Goal: Task Accomplishment & Management: Complete application form

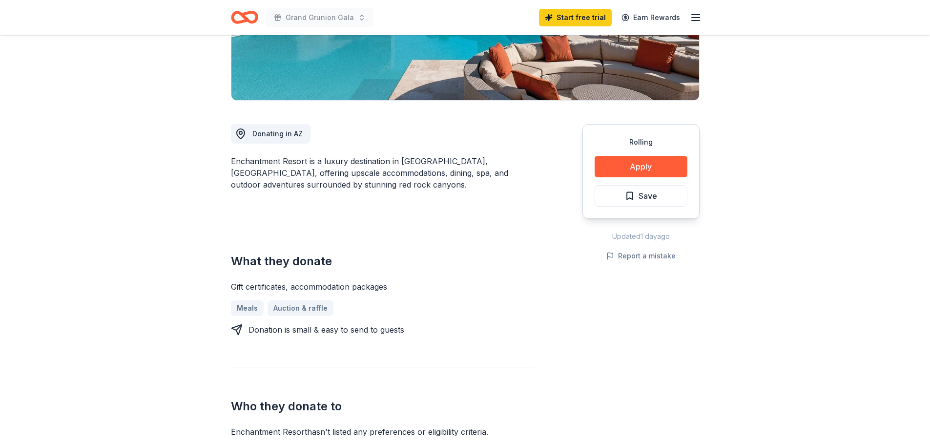
scroll to position [195, 0]
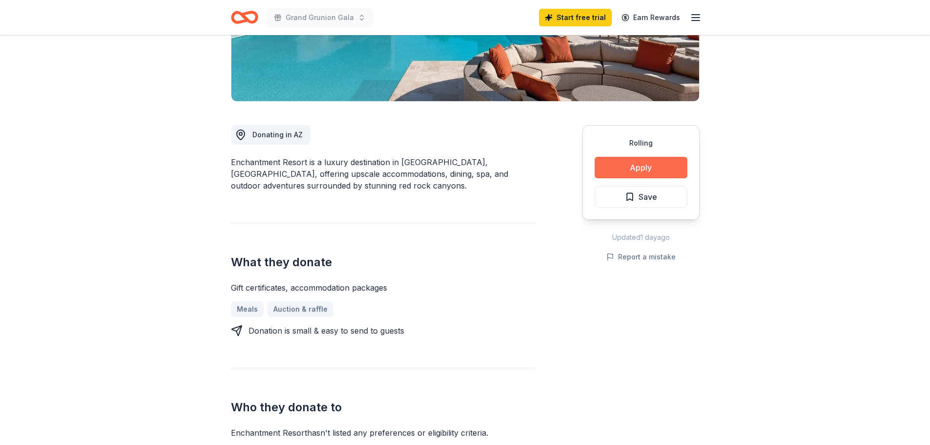
click at [633, 167] on button "Apply" at bounding box center [641, 167] width 93 height 21
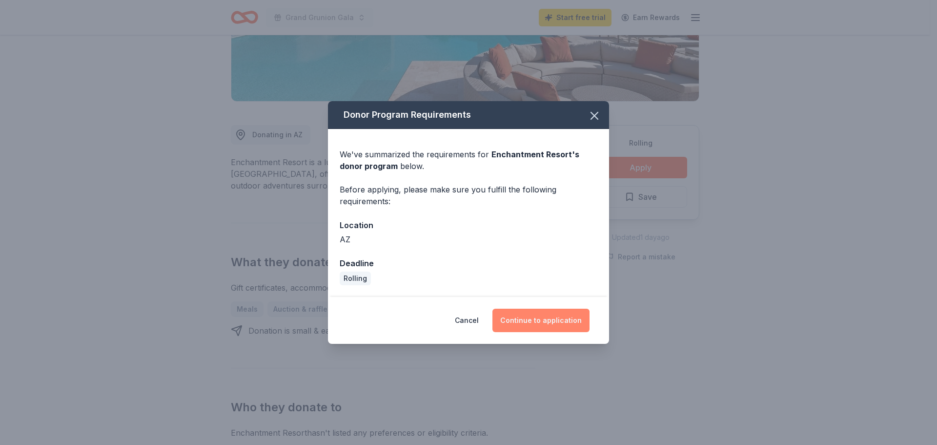
click at [549, 321] on button "Continue to application" at bounding box center [541, 319] width 97 height 23
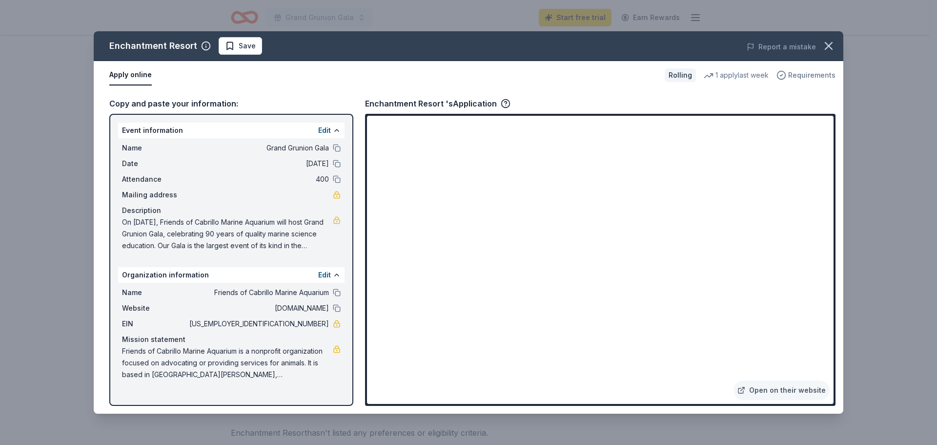
click at [802, 71] on span "Requirements" at bounding box center [811, 75] width 47 height 12
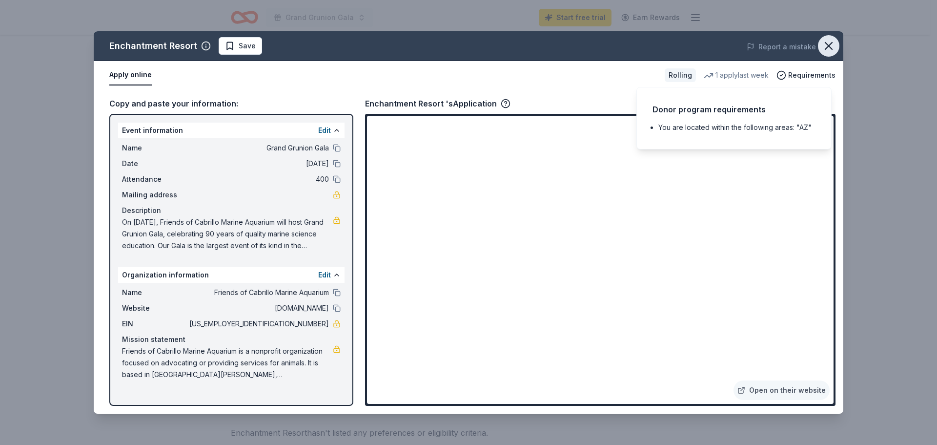
click at [829, 41] on icon "button" at bounding box center [829, 46] width 14 height 14
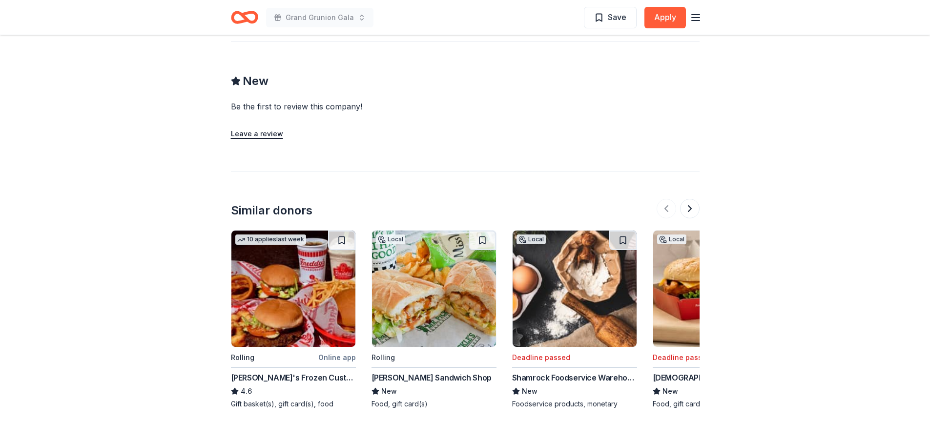
scroll to position [732, 0]
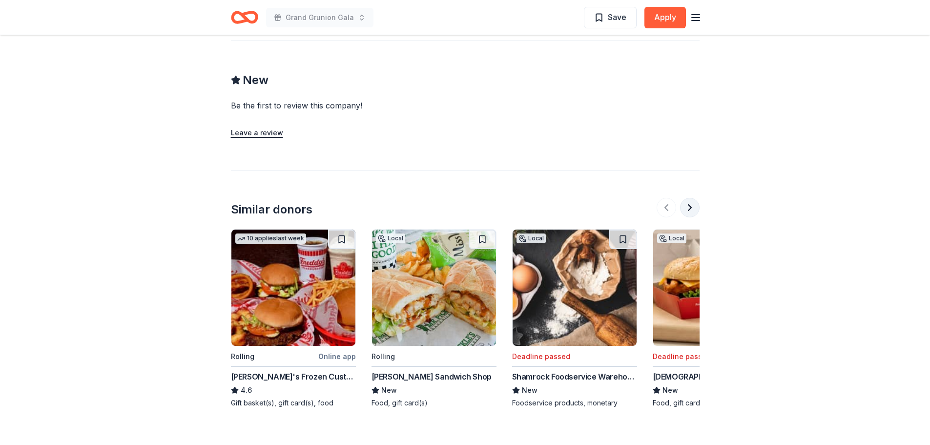
click at [690, 206] on button at bounding box center [690, 208] width 20 height 20
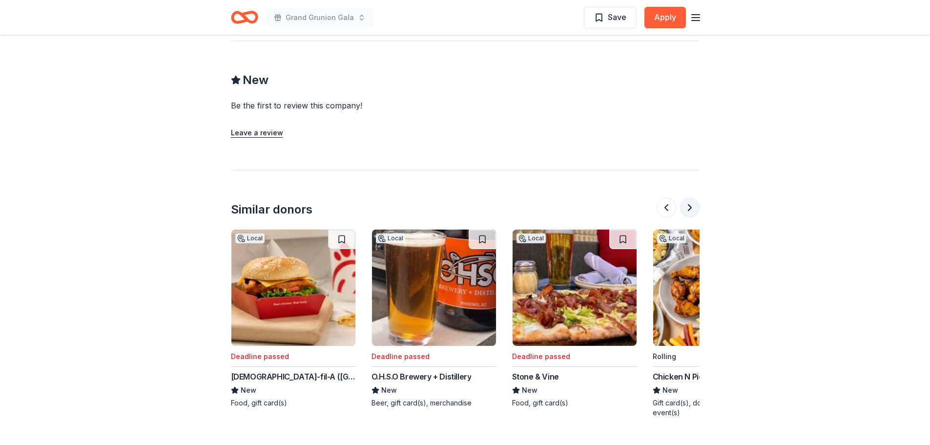
click at [690, 206] on button at bounding box center [690, 208] width 20 height 20
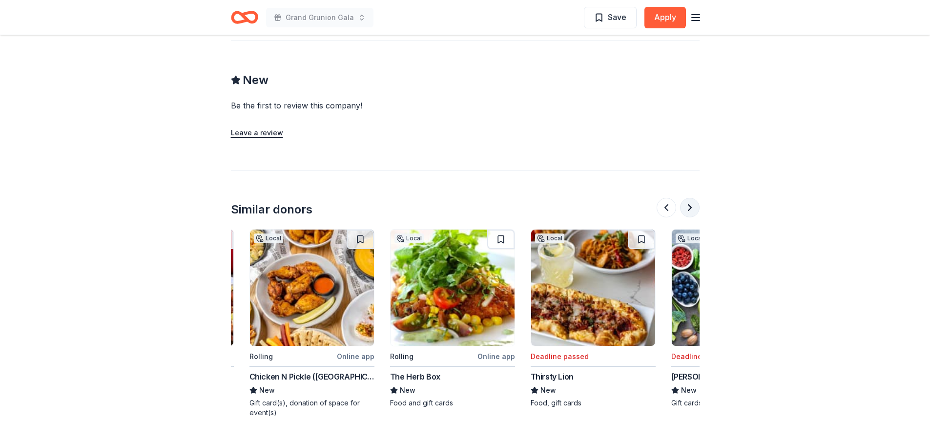
scroll to position [0, 843]
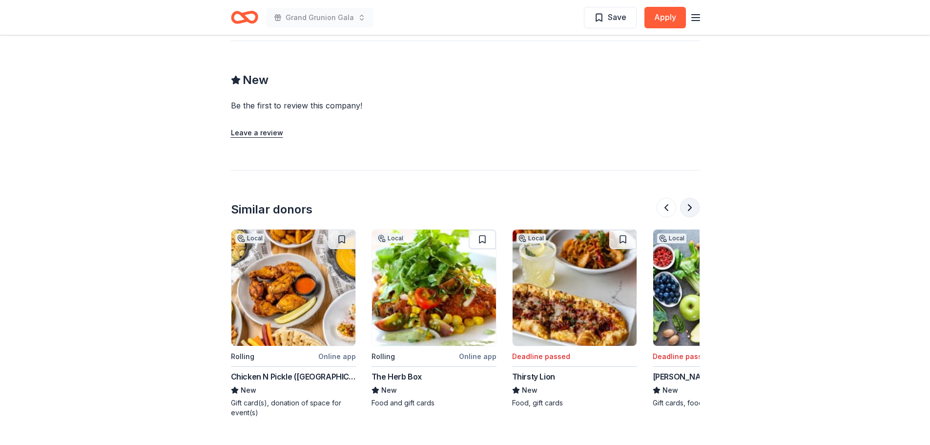
click at [690, 206] on button at bounding box center [690, 208] width 20 height 20
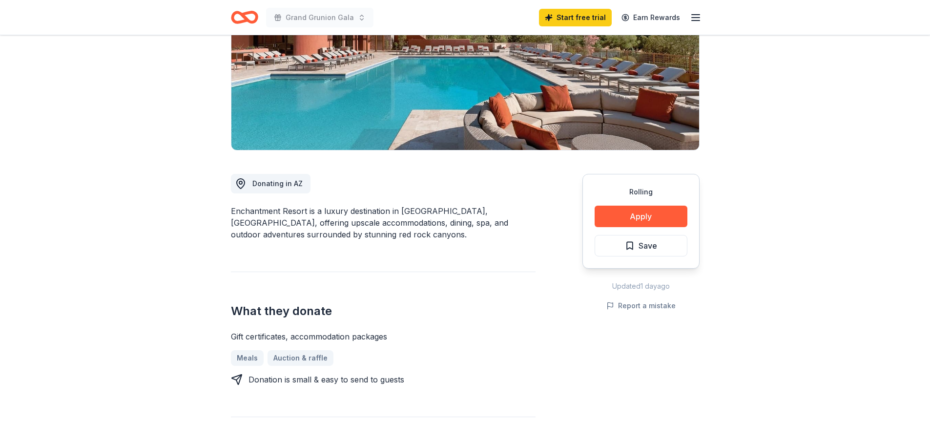
scroll to position [0, 0]
